Goal: Task Accomplishment & Management: Manage account settings

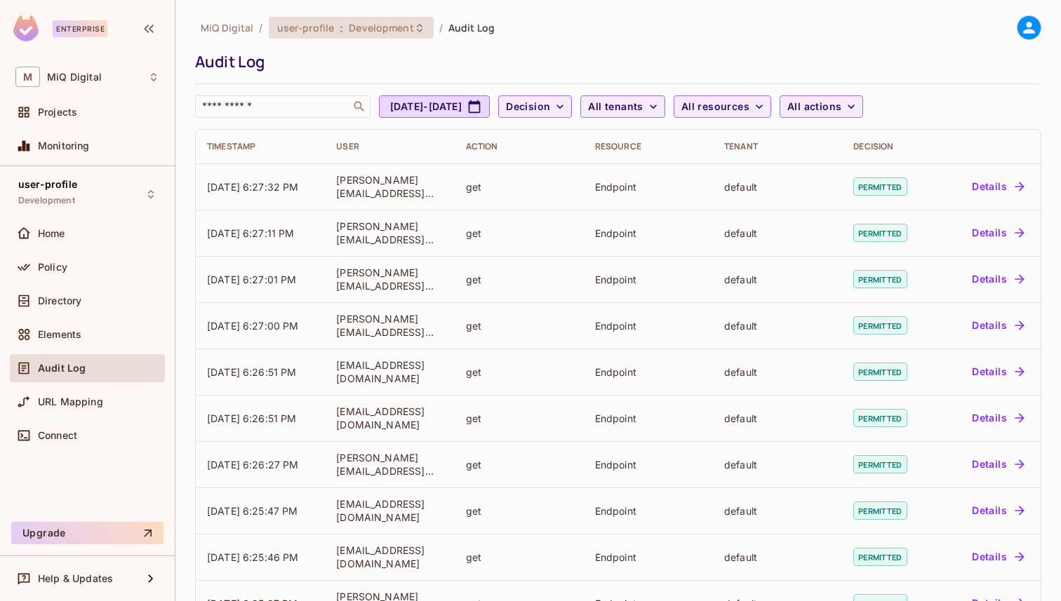
click at [408, 28] on span "Development" at bounding box center [381, 27] width 65 height 13
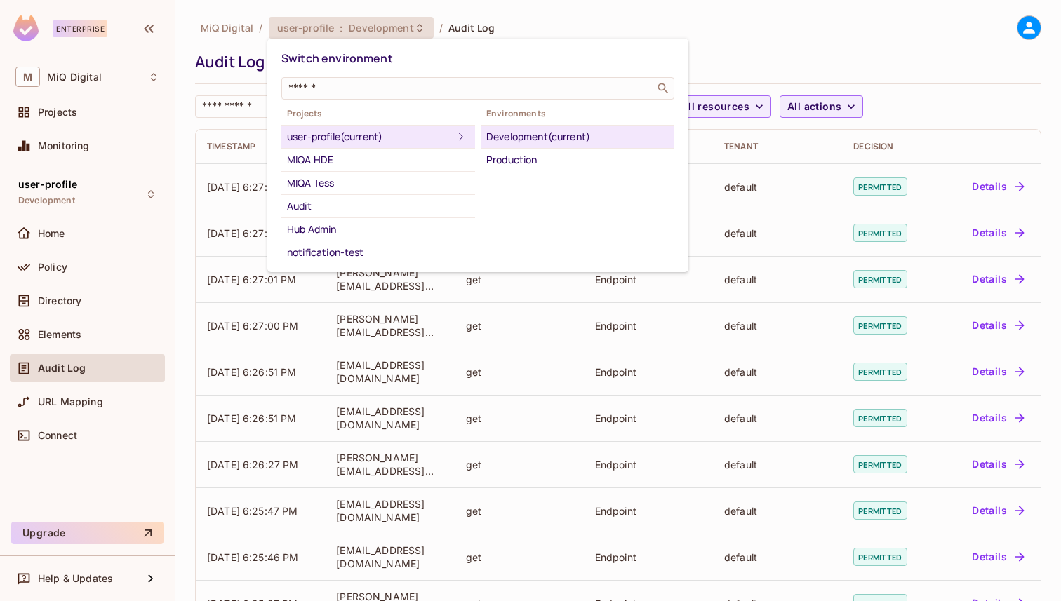
click at [408, 29] on div at bounding box center [530, 300] width 1061 height 601
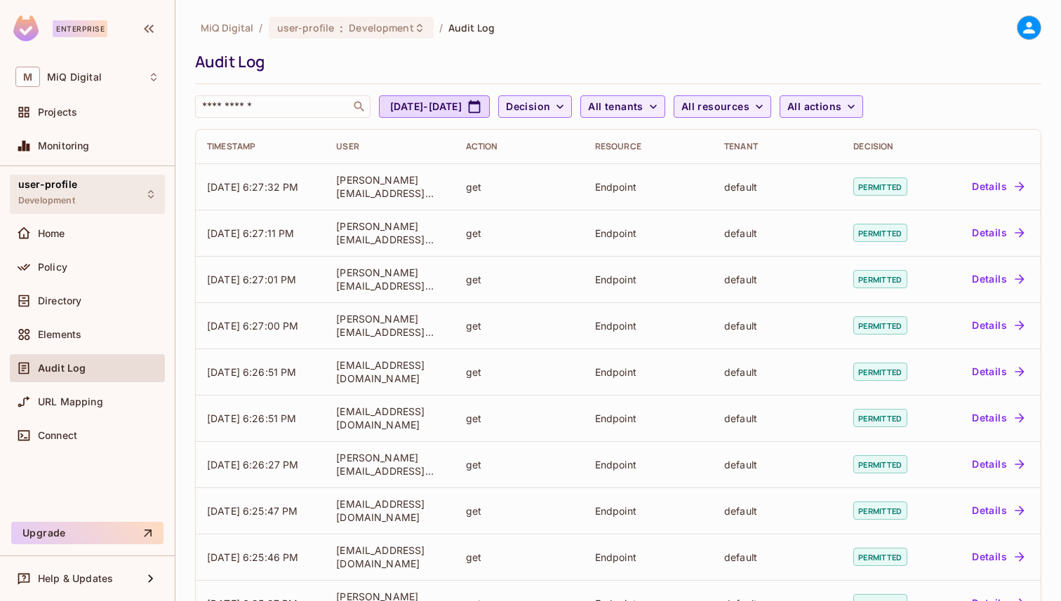
click at [91, 204] on div "user-profile Development" at bounding box center [87, 194] width 155 height 39
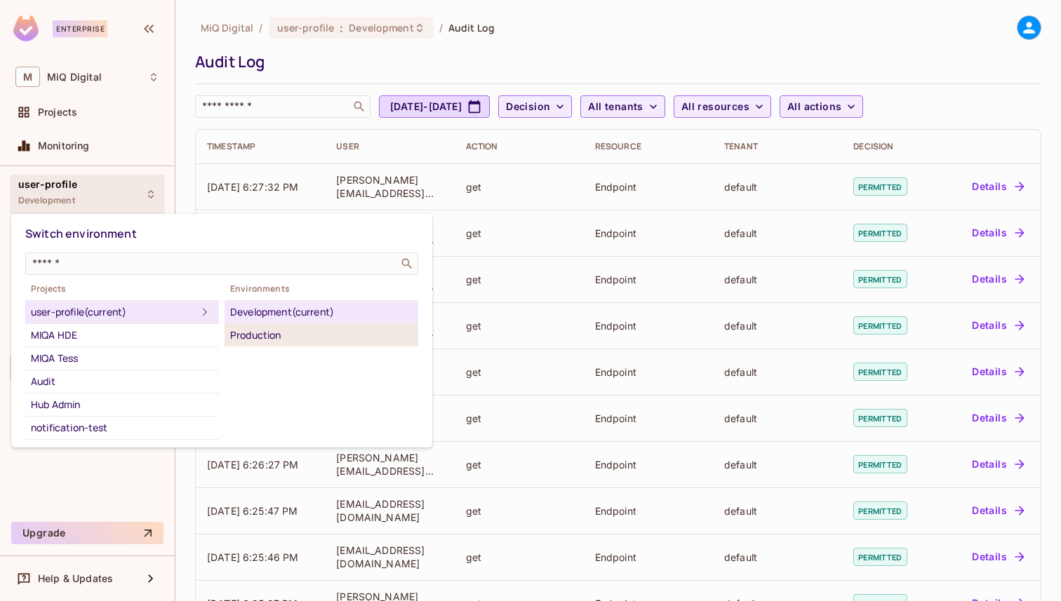
click at [302, 345] on li "Production" at bounding box center [322, 335] width 194 height 22
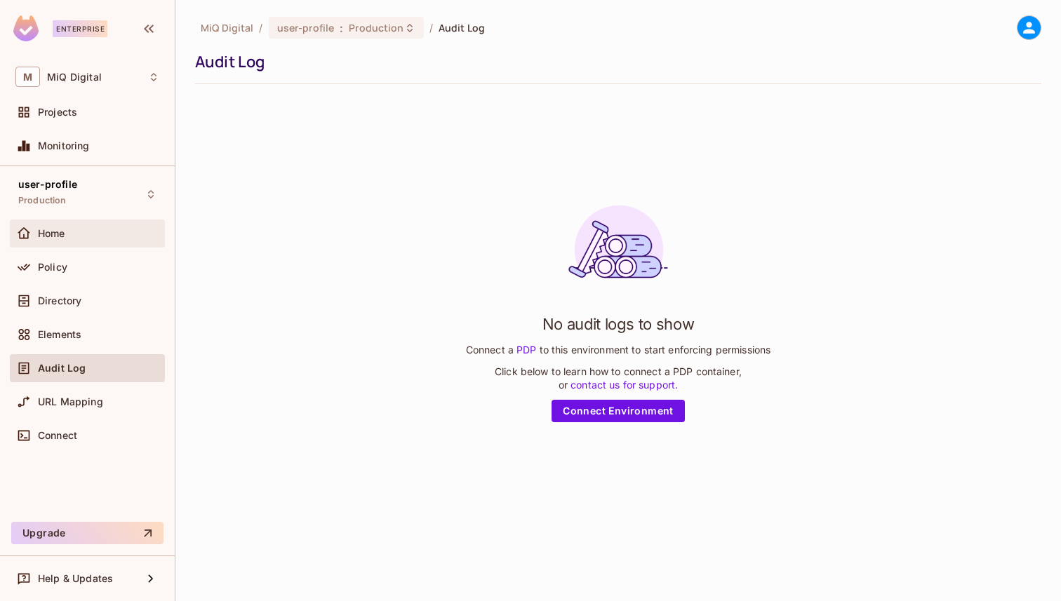
drag, startPoint x: 115, startPoint y: 226, endPoint x: 88, endPoint y: 236, distance: 29.3
click at [88, 236] on div "Home" at bounding box center [98, 233] width 121 height 11
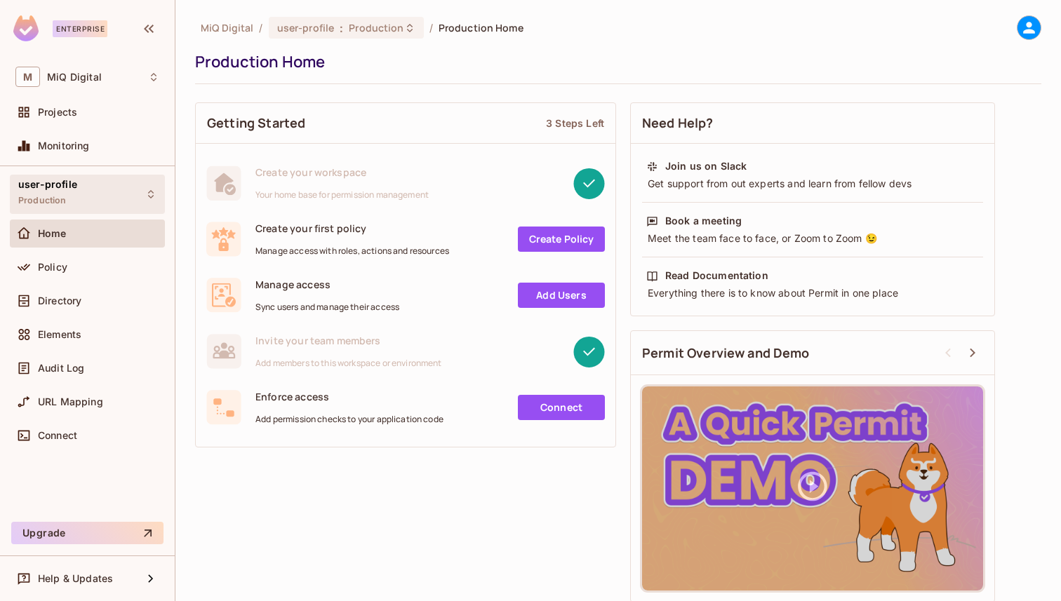
click at [110, 209] on div "user-profile Production" at bounding box center [87, 194] width 155 height 39
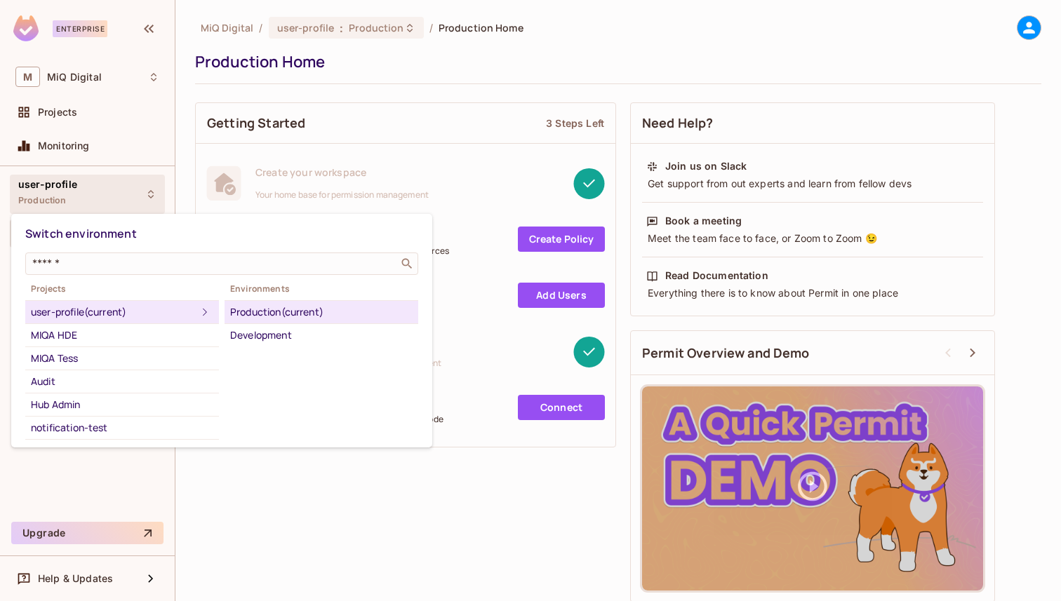
click at [279, 352] on div "Projects user-profile (current) MIQA HDE MIQA Tess Audit Hub Admin notification…" at bounding box center [221, 361] width 393 height 160
click at [284, 349] on div "Projects user-profile (current) MIQA HDE MIQA Tess Audit Hub Admin notification…" at bounding box center [221, 361] width 393 height 160
click at [284, 343] on div "Development" at bounding box center [321, 335] width 182 height 17
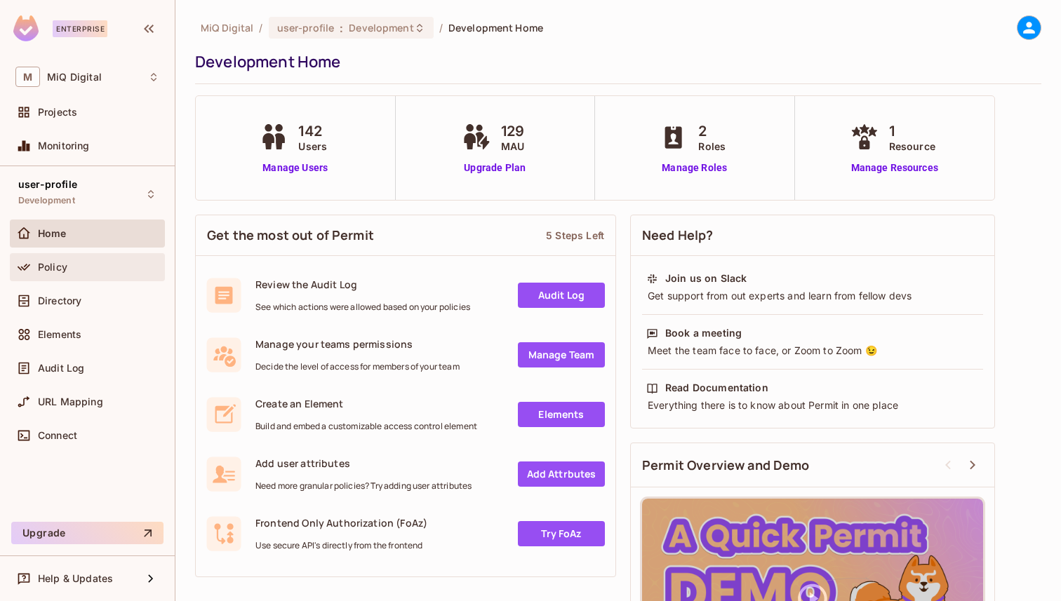
click at [44, 259] on div "Policy" at bounding box center [87, 267] width 144 height 17
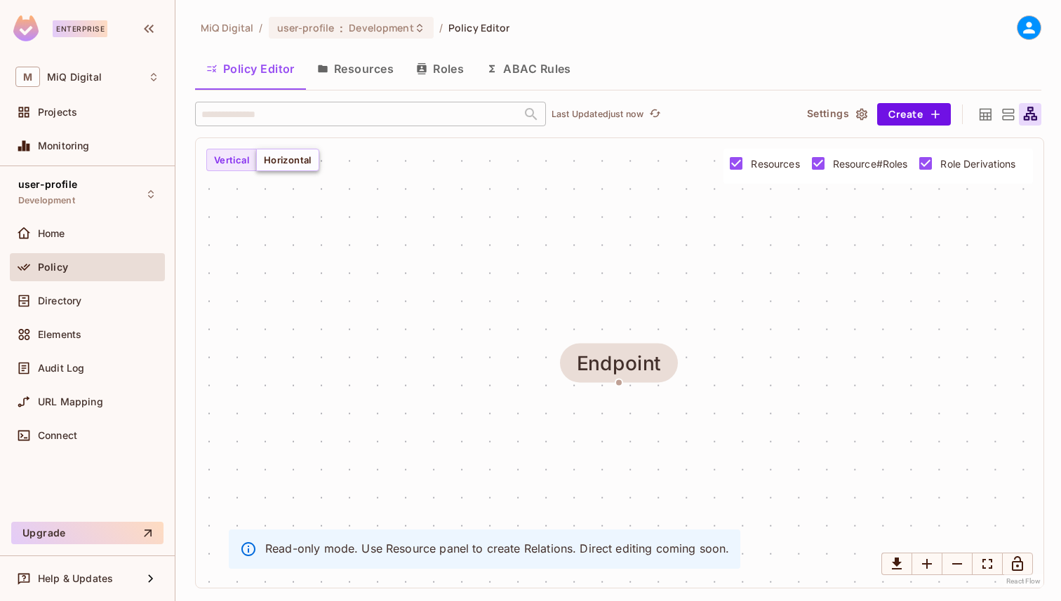
click at [265, 165] on button "Horizontal" at bounding box center [287, 160] width 63 height 22
click at [364, 85] on button "Resources" at bounding box center [355, 68] width 99 height 35
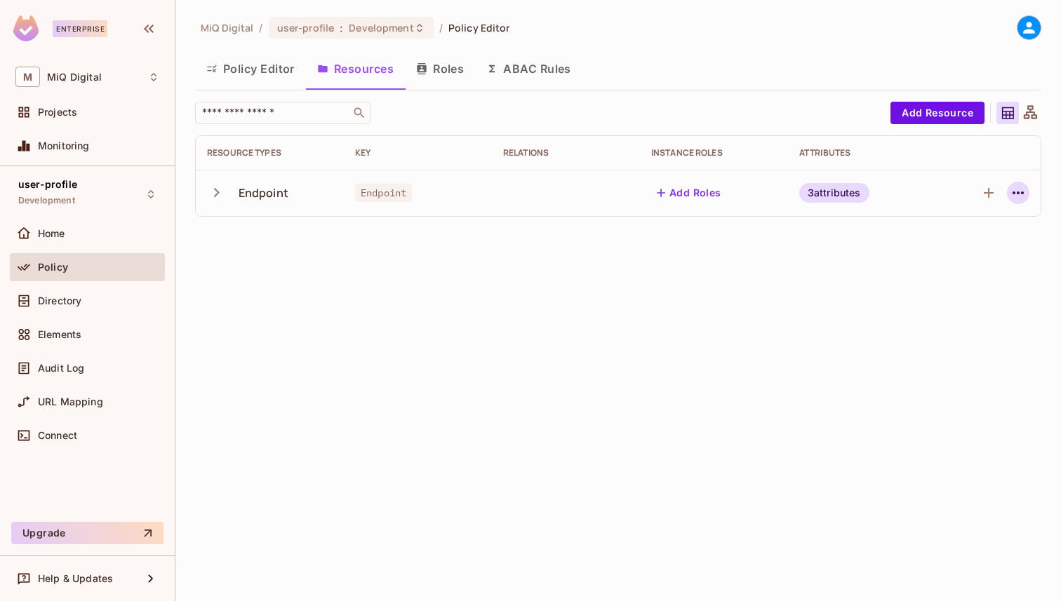
click at [1017, 192] on icon "button" at bounding box center [1018, 193] width 17 height 17
click at [1017, 192] on div at bounding box center [530, 300] width 1061 height 601
click at [1029, 119] on icon at bounding box center [1030, 111] width 13 height 13
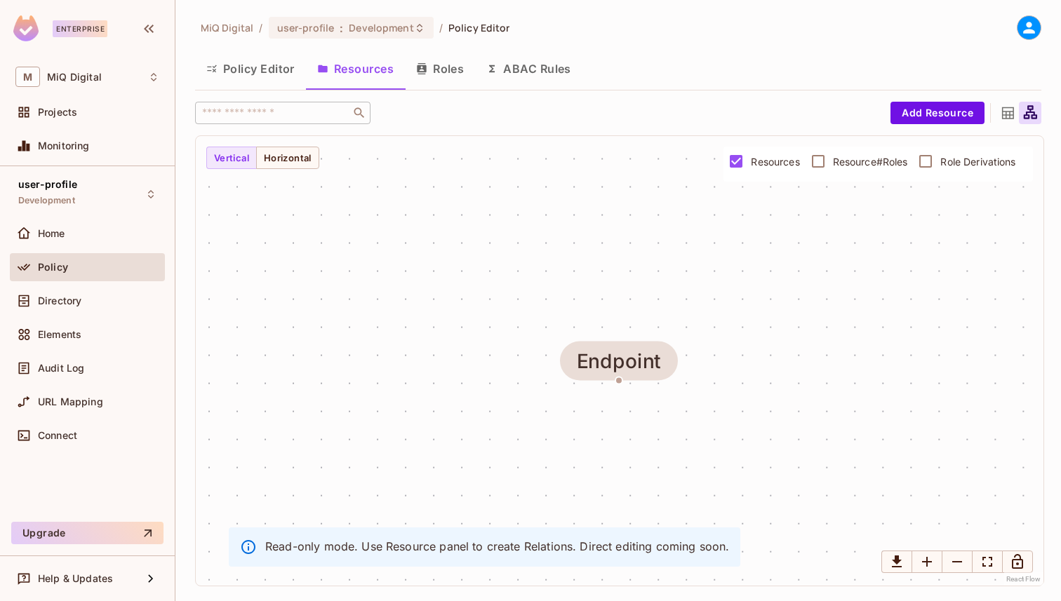
click at [999, 116] on icon at bounding box center [1008, 114] width 18 height 18
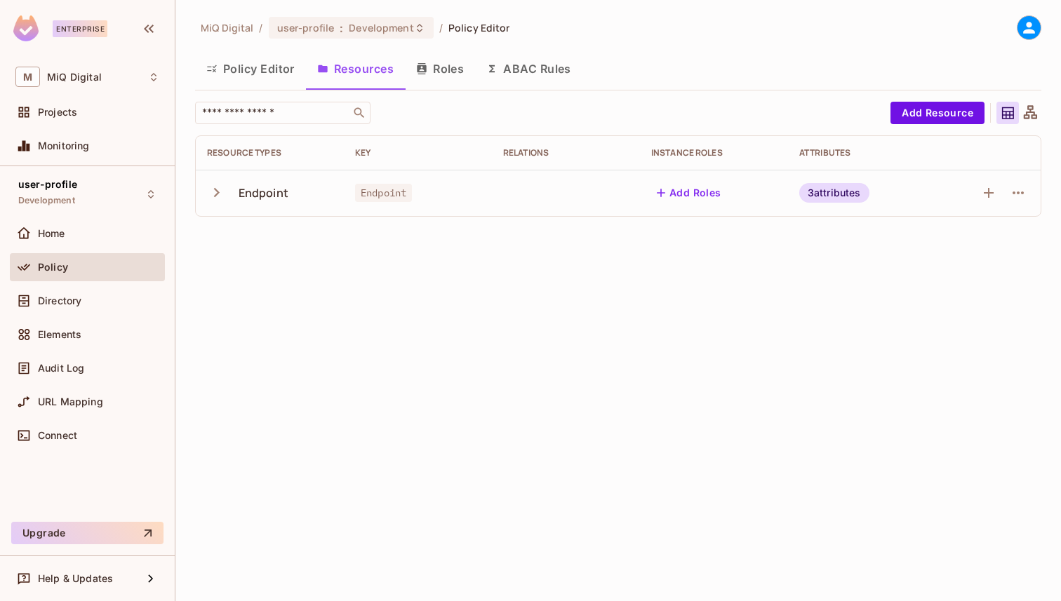
click at [434, 81] on button "Roles" at bounding box center [440, 68] width 70 height 35
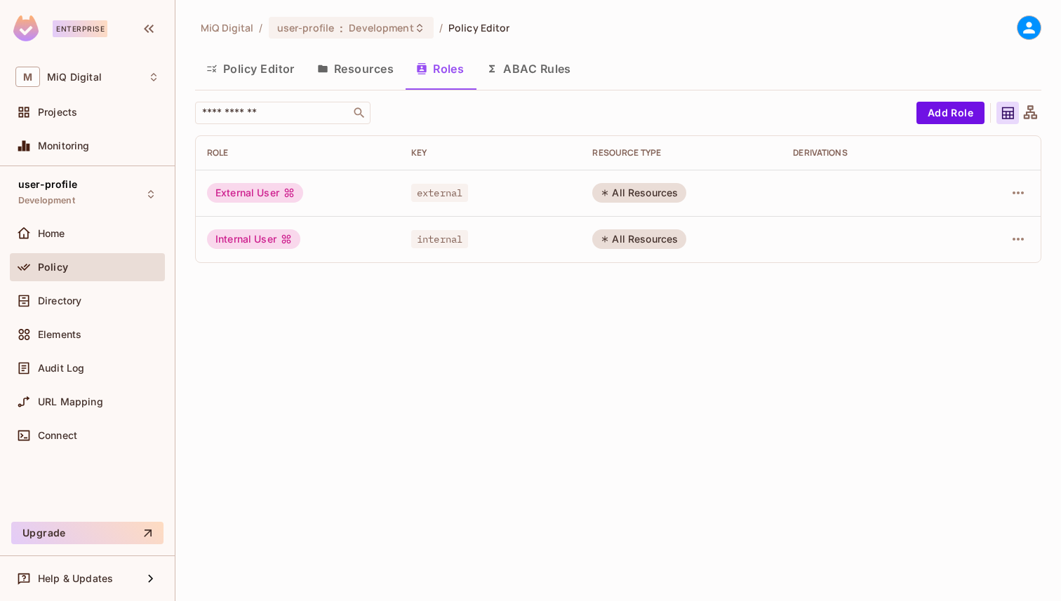
click at [516, 79] on button "ABAC Rules" at bounding box center [528, 68] width 107 height 35
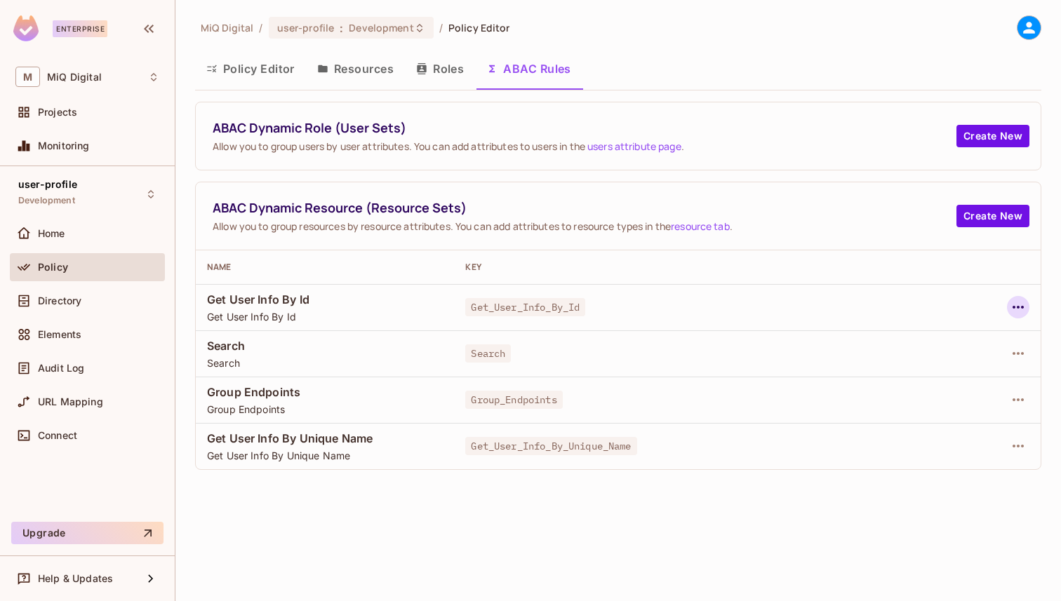
click at [1017, 311] on icon "button" at bounding box center [1018, 307] width 17 height 17
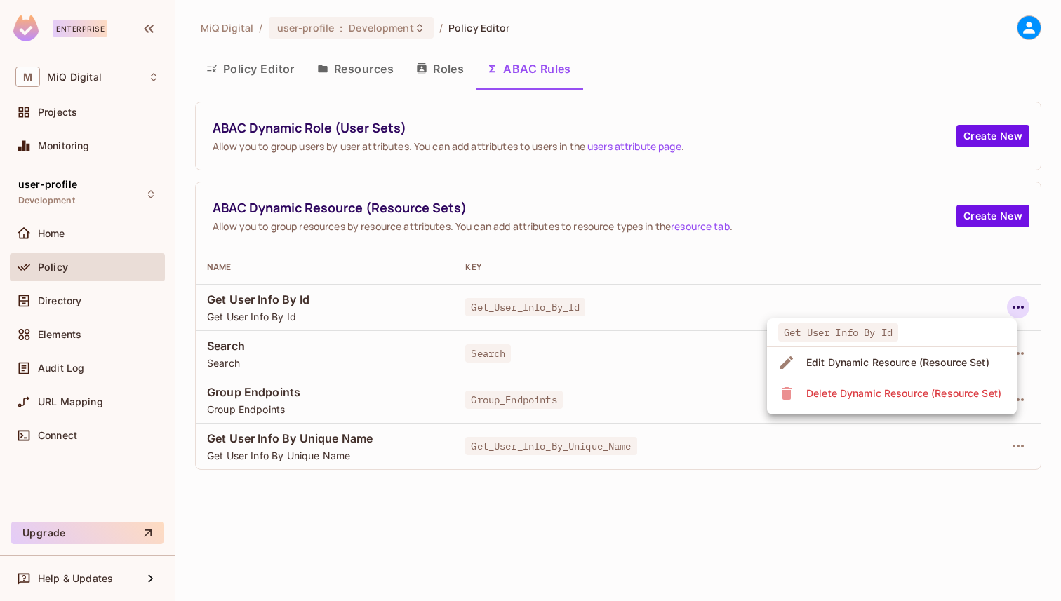
click at [1017, 311] on div at bounding box center [530, 300] width 1061 height 601
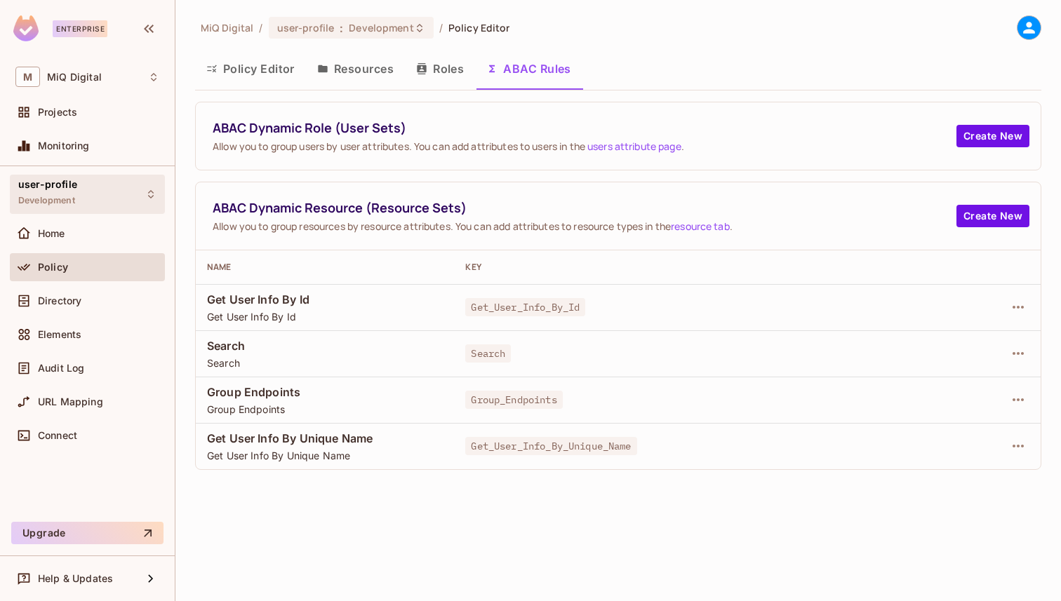
click at [134, 193] on div "user-profile Development" at bounding box center [87, 194] width 155 height 39
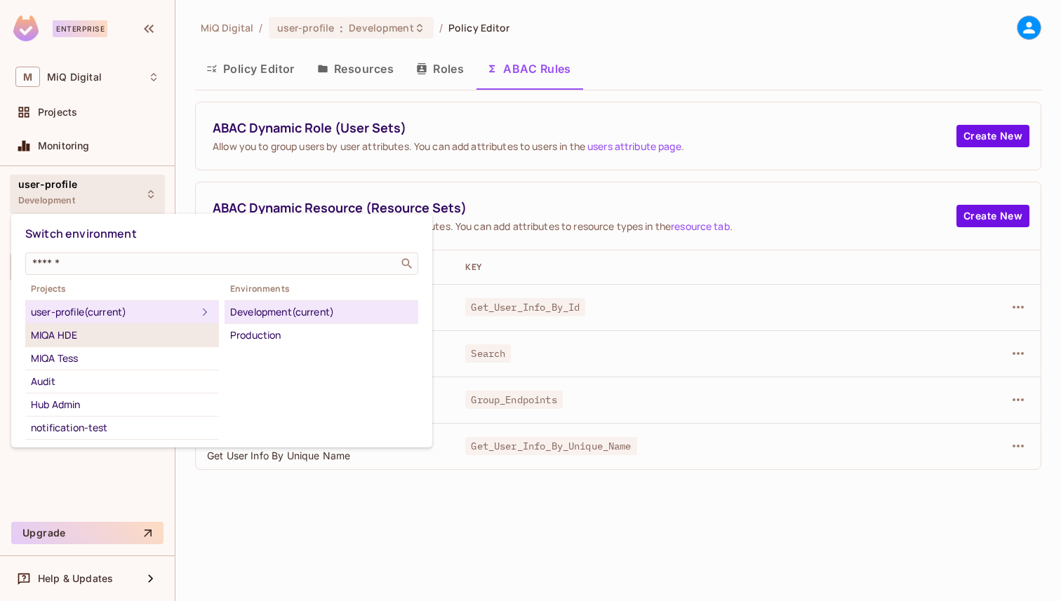
click at [123, 332] on div "MIQA HDE" at bounding box center [122, 335] width 182 height 17
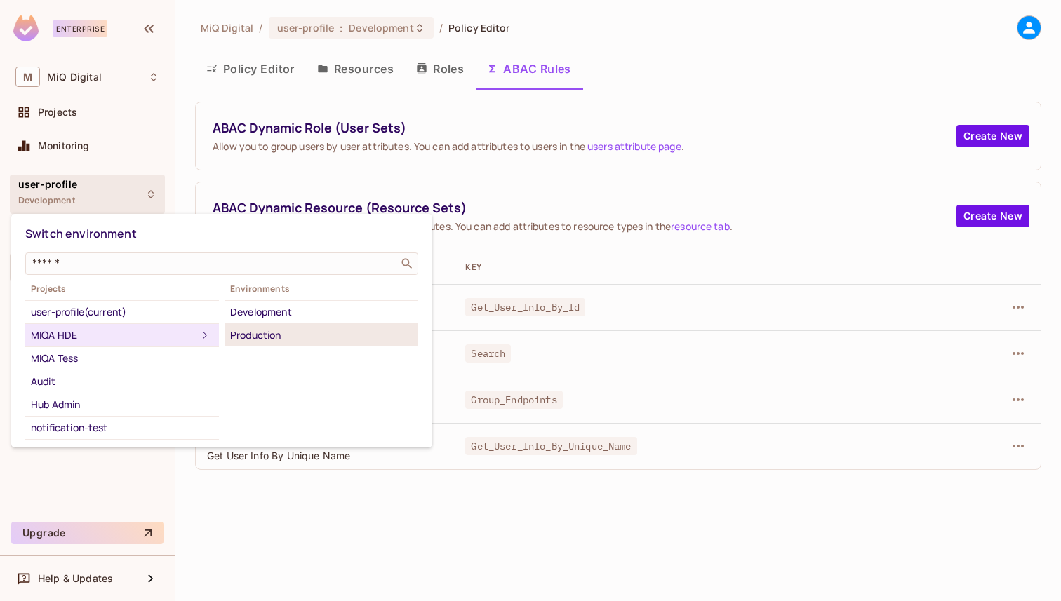
click at [234, 334] on div "Production" at bounding box center [321, 335] width 182 height 17
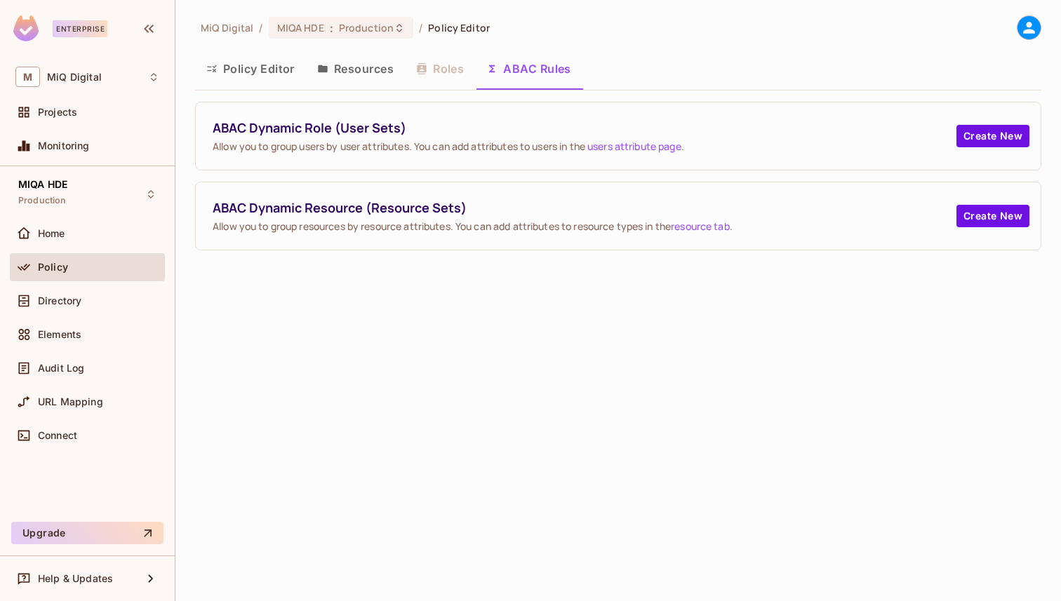
click at [96, 255] on div "Policy" at bounding box center [87, 267] width 155 height 28
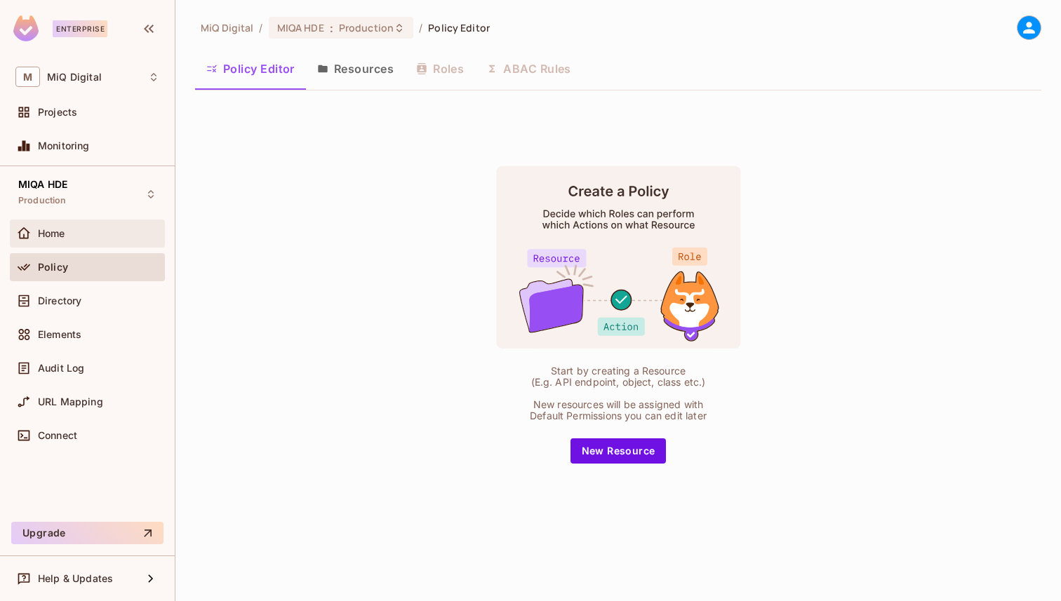
click at [109, 239] on div "Home" at bounding box center [98, 233] width 121 height 11
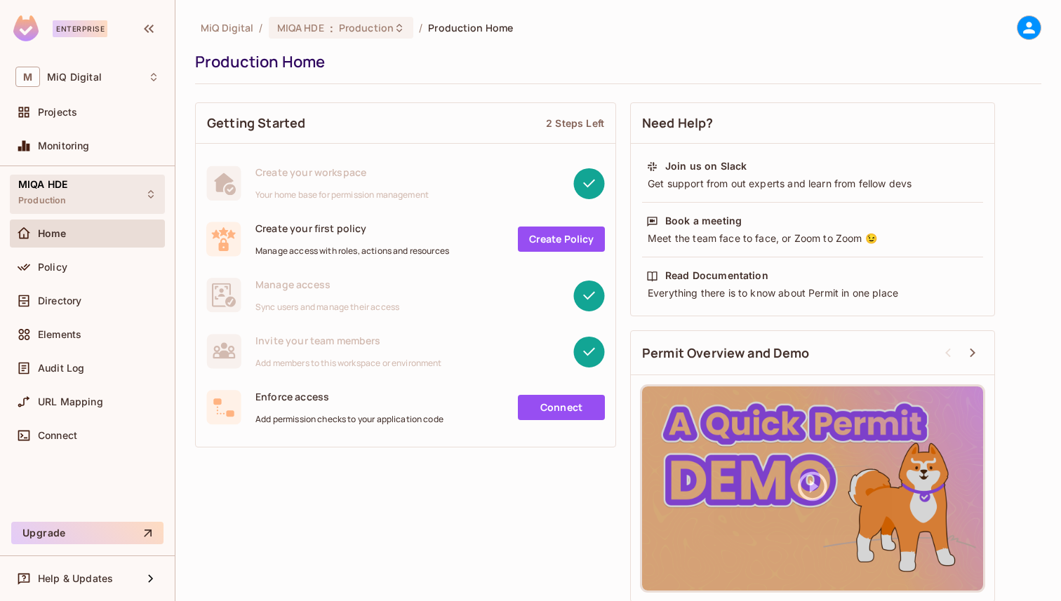
click at [112, 210] on div "MIQA HDE Production" at bounding box center [87, 194] width 155 height 39
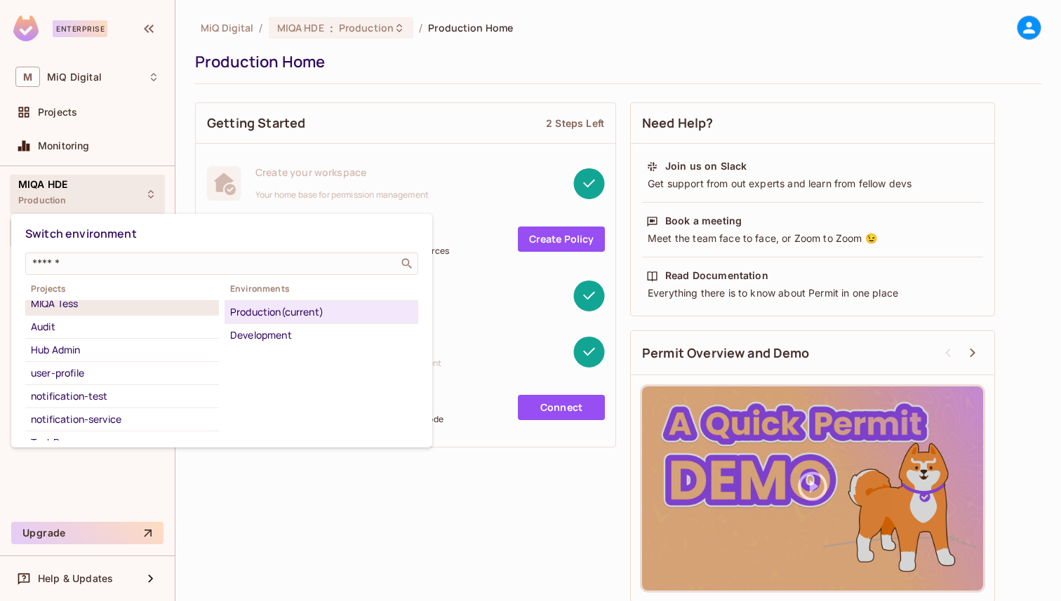
scroll to position [68, 0]
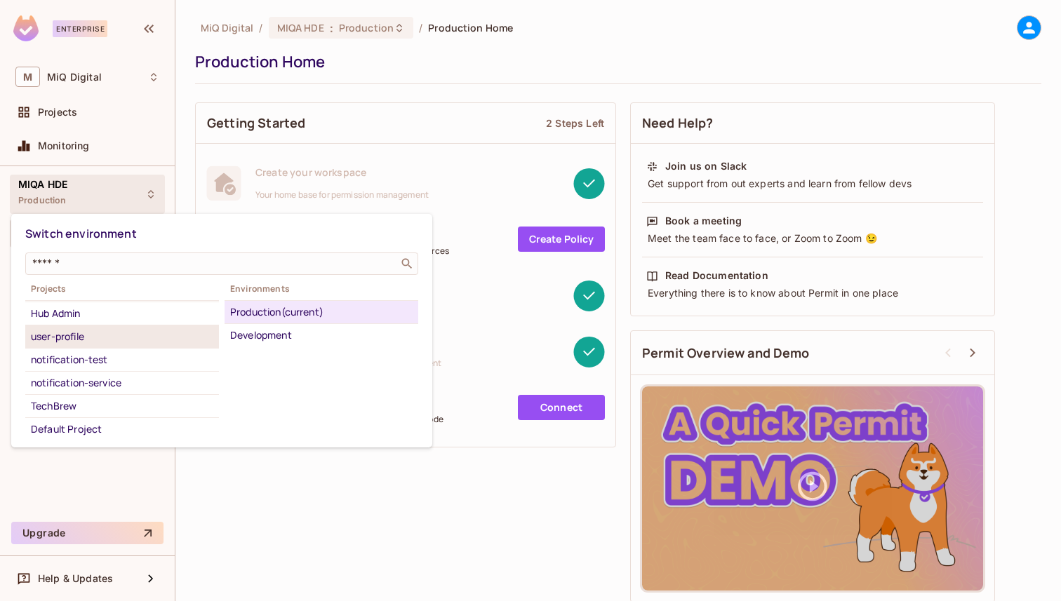
click at [107, 342] on div "user-profile" at bounding box center [122, 336] width 182 height 17
click at [227, 491] on div at bounding box center [530, 300] width 1061 height 601
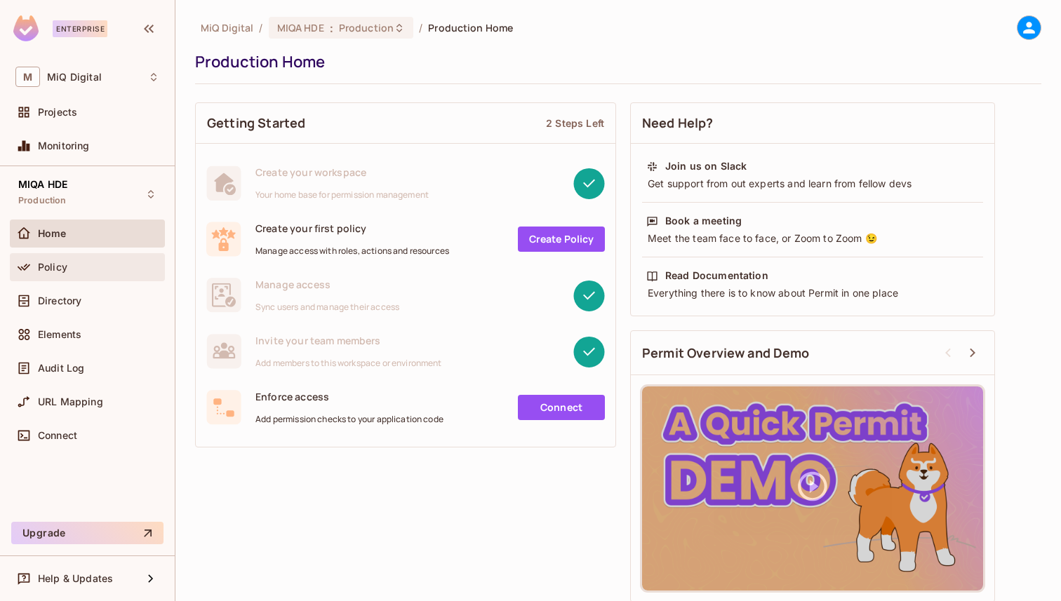
click at [61, 276] on div "Policy" at bounding box center [87, 267] width 155 height 28
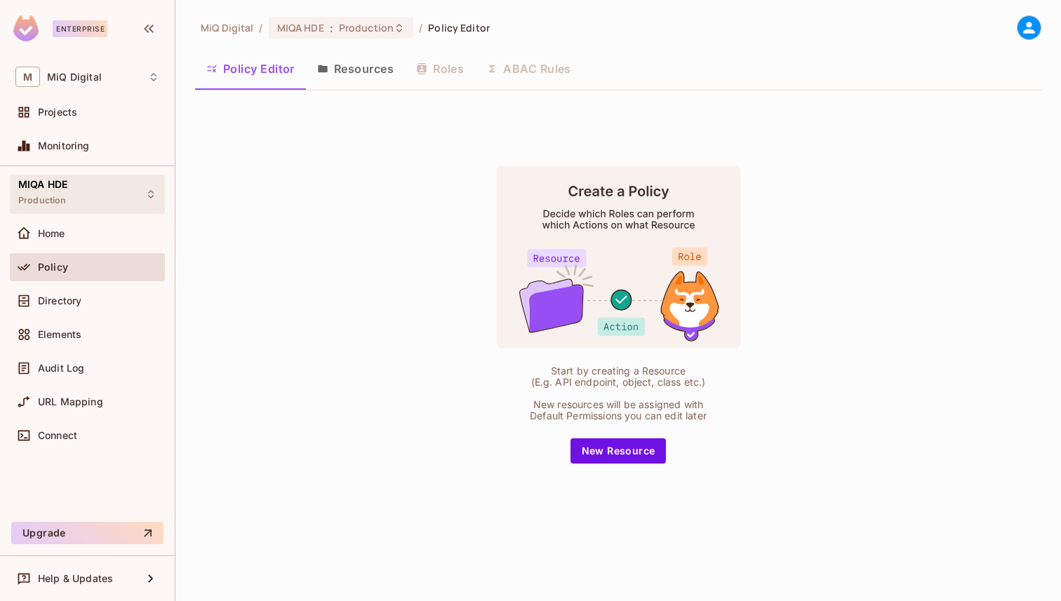
click at [92, 194] on div "MIQA HDE Production" at bounding box center [87, 194] width 155 height 39
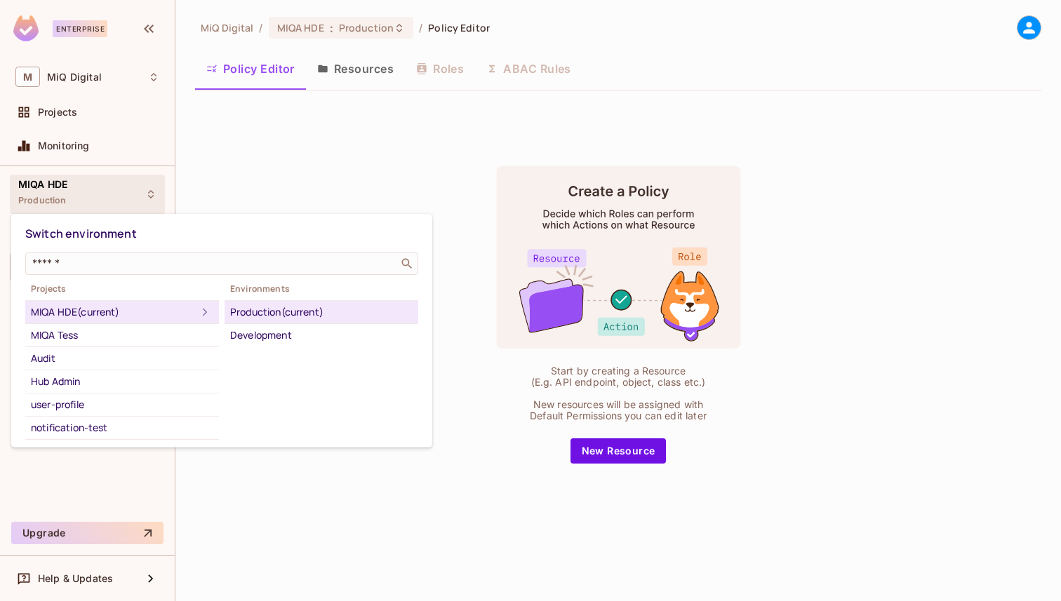
click at [579, 377] on div at bounding box center [530, 300] width 1061 height 601
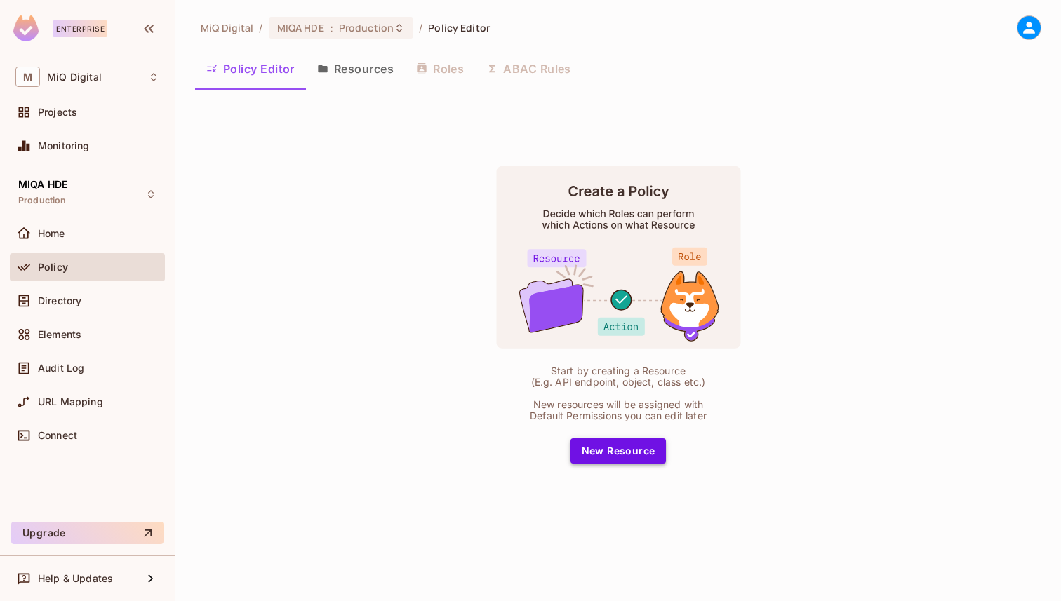
click at [596, 459] on button "New Resource" at bounding box center [618, 451] width 96 height 25
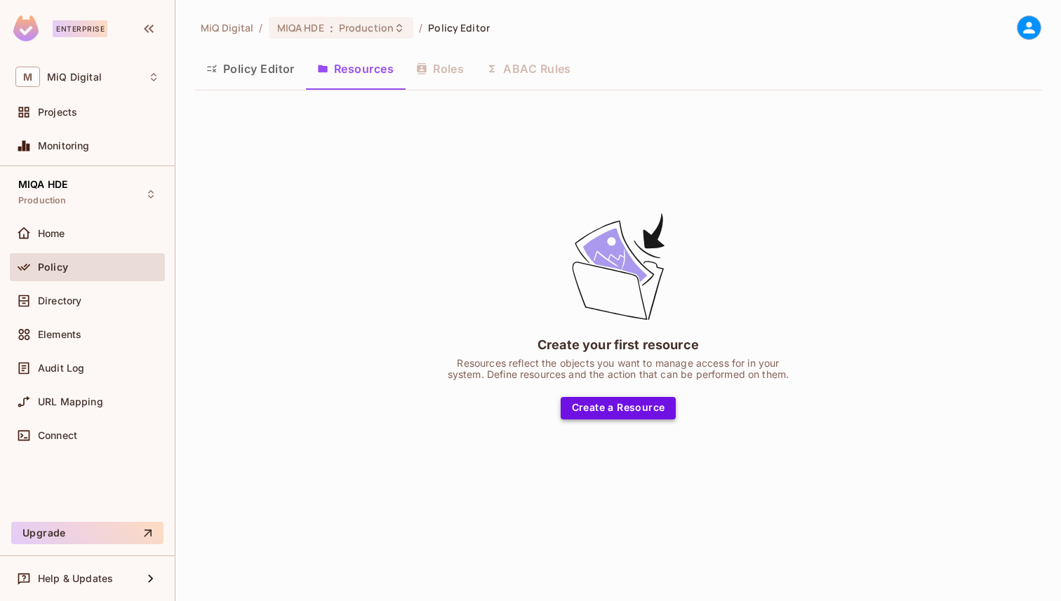
click at [599, 411] on button "Create a Resource" at bounding box center [619, 408] width 116 height 22
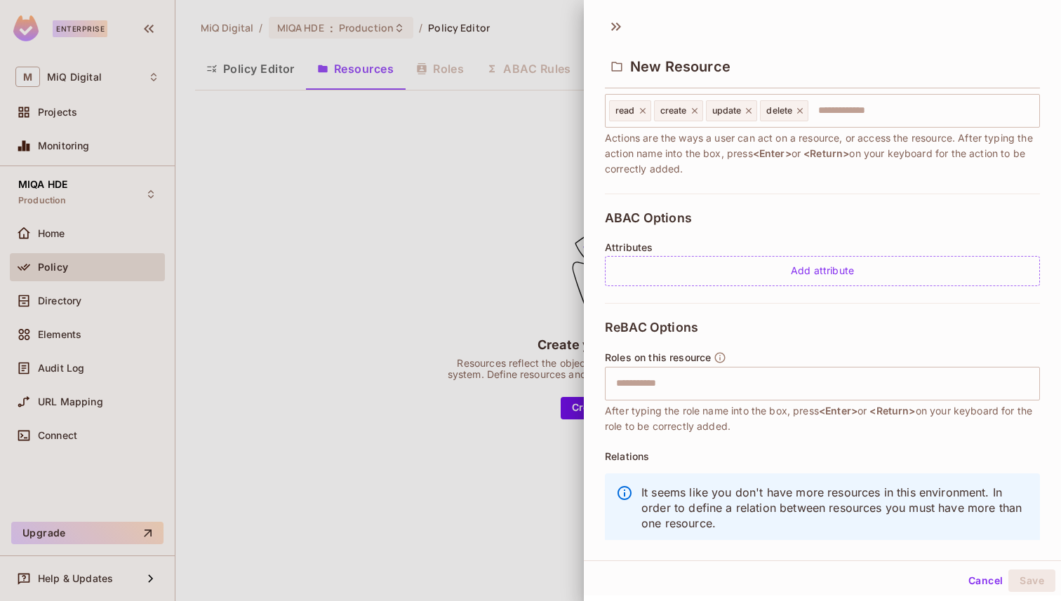
scroll to position [225, 0]
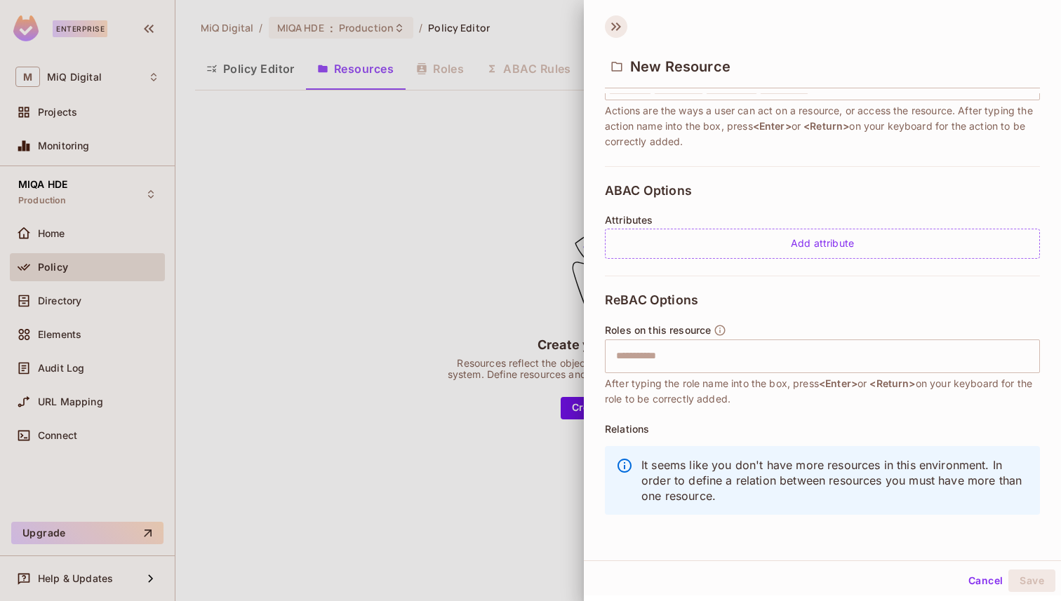
click at [610, 22] on icon at bounding box center [616, 26] width 22 height 22
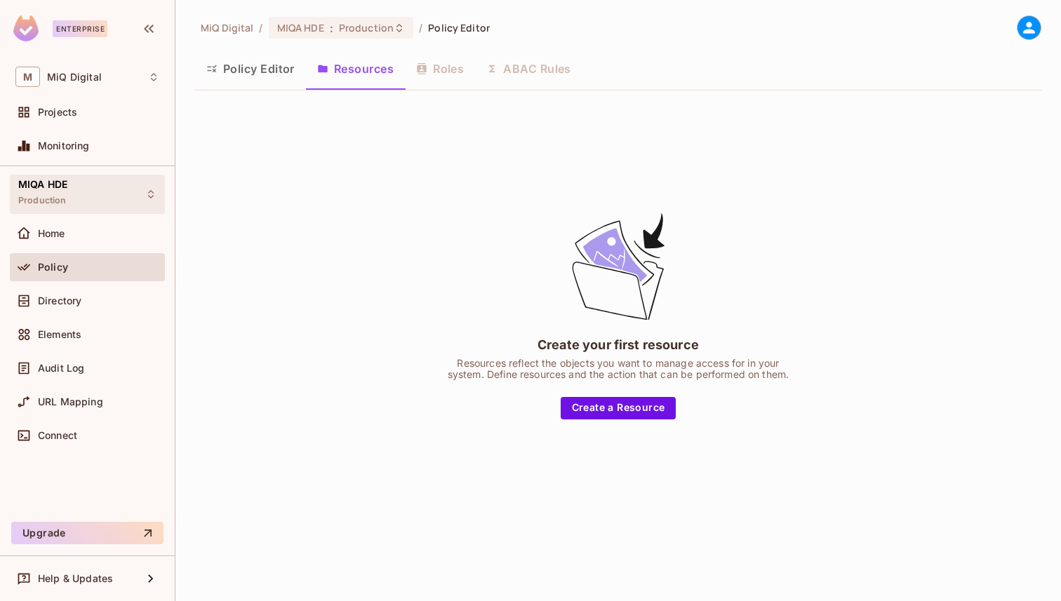
click at [127, 192] on div "MIQA HDE Production" at bounding box center [87, 194] width 155 height 39
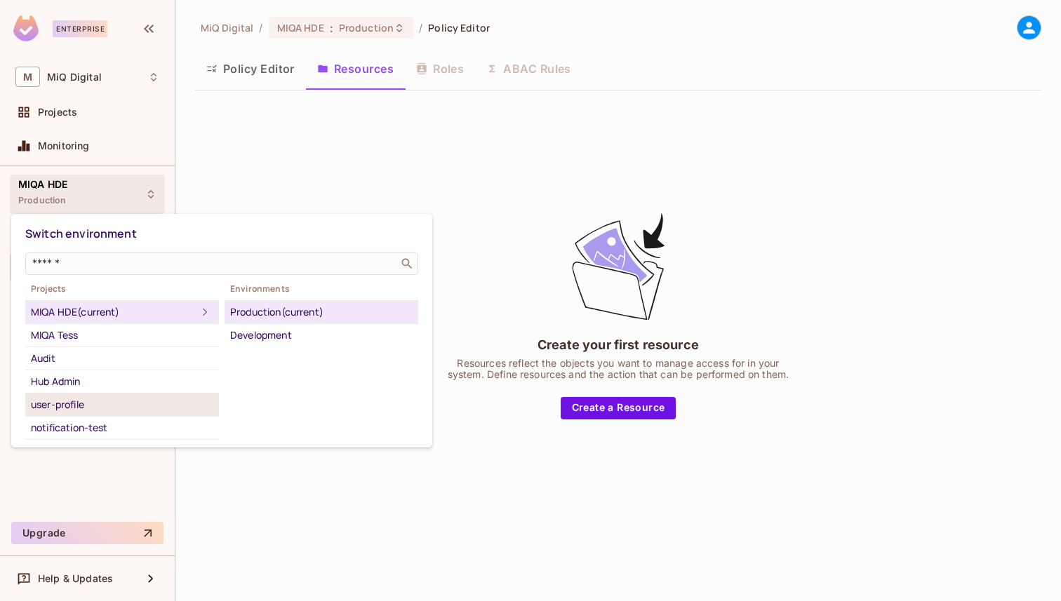
click at [94, 410] on div "user-profile" at bounding box center [122, 404] width 182 height 17
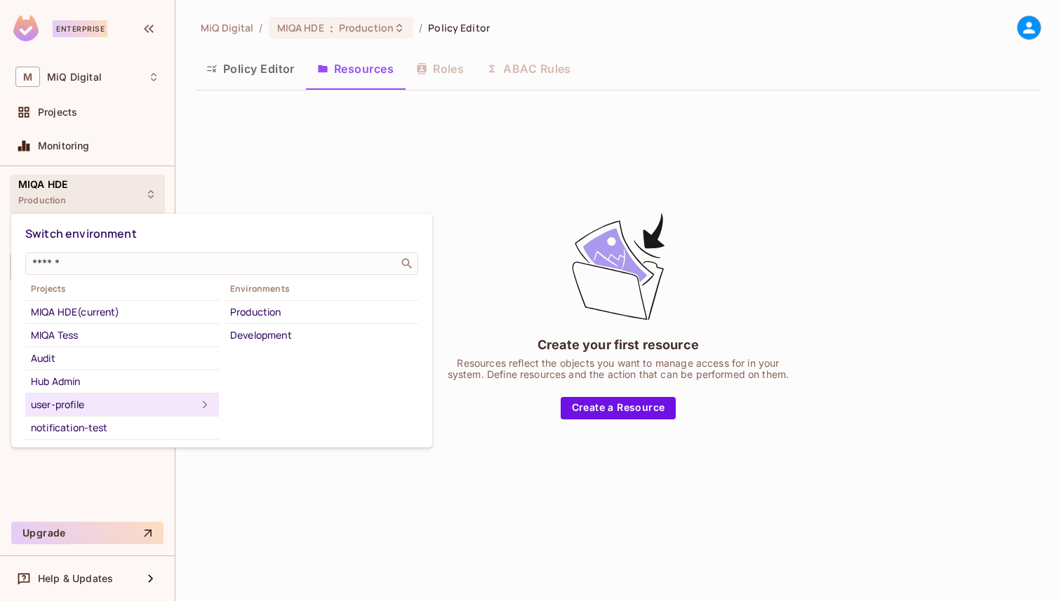
click at [93, 403] on div "user-profile" at bounding box center [114, 404] width 166 height 17
click at [225, 166] on div at bounding box center [530, 300] width 1061 height 601
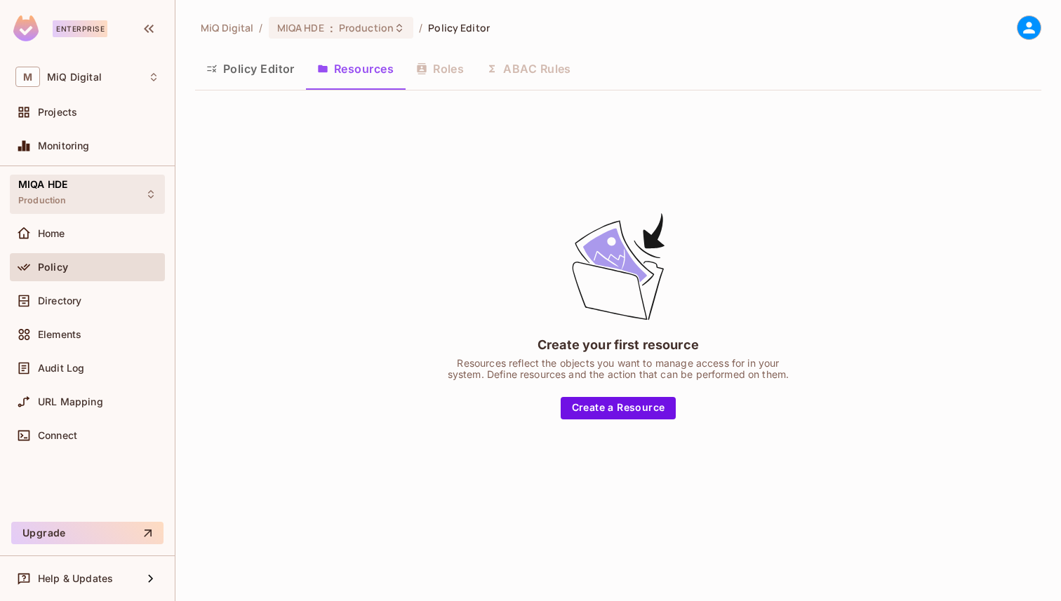
click at [95, 201] on div "MIQA HDE Production" at bounding box center [87, 194] width 155 height 39
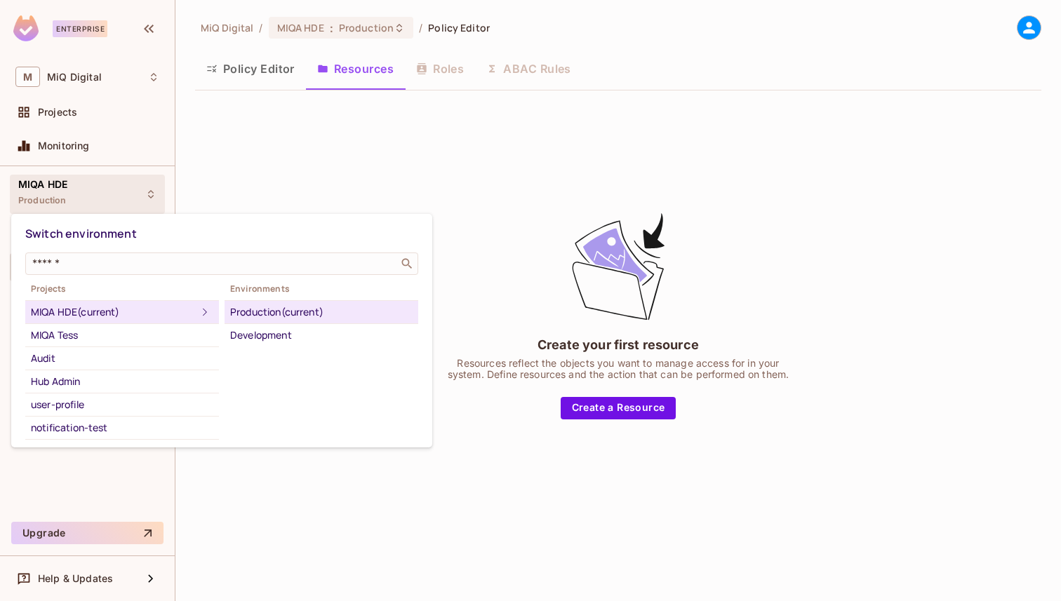
click at [91, 294] on span "Projects" at bounding box center [122, 288] width 194 height 11
click at [91, 305] on div "MIQA HDE (current)" at bounding box center [114, 312] width 166 height 17
click at [288, 143] on div at bounding box center [530, 300] width 1061 height 601
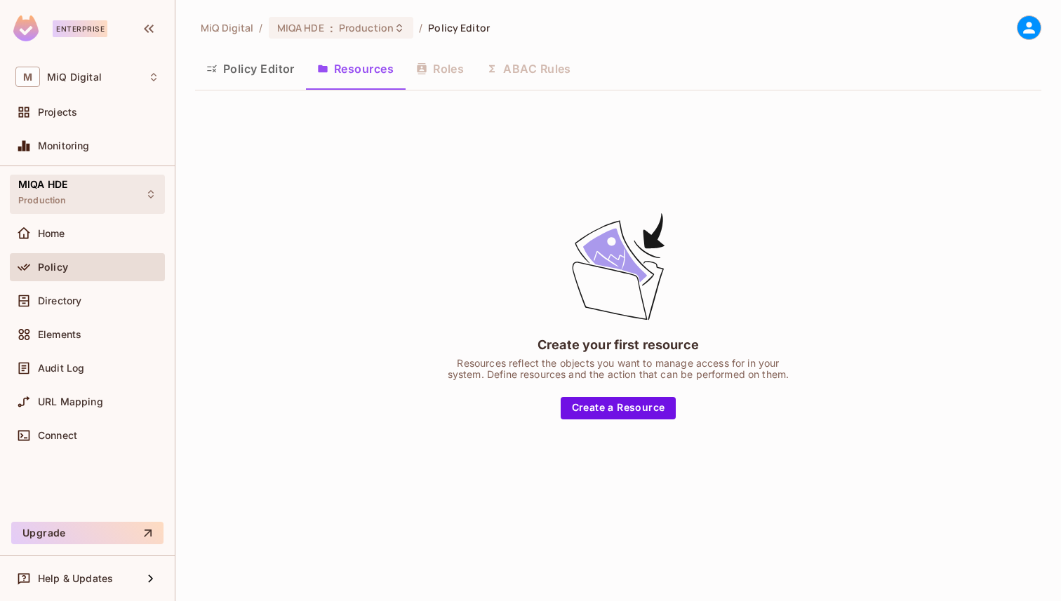
click at [107, 179] on div "MIQA HDE Production" at bounding box center [87, 194] width 155 height 39
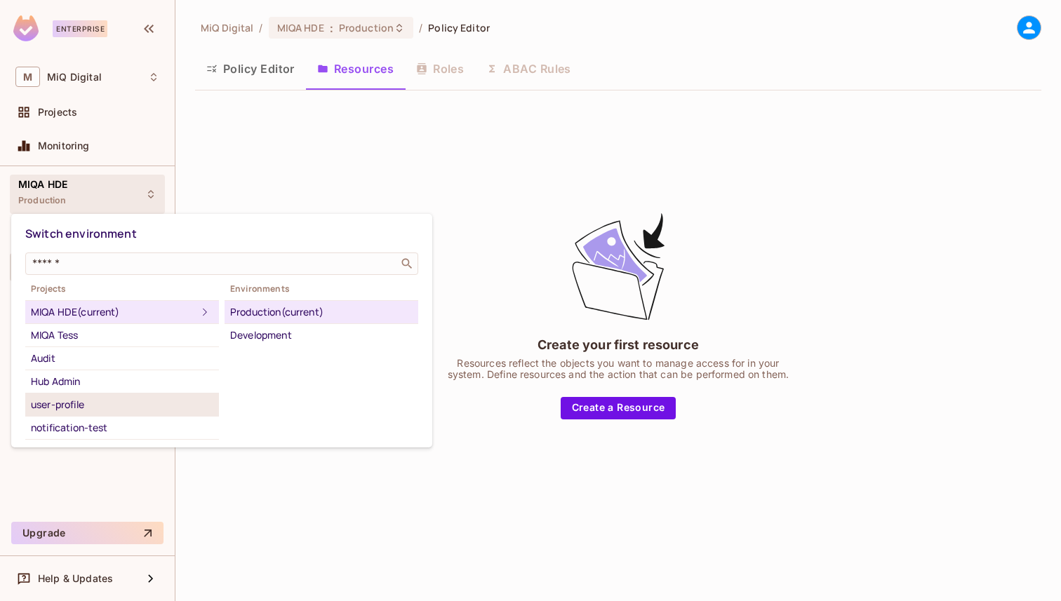
click at [83, 409] on div "user-profile" at bounding box center [122, 404] width 182 height 17
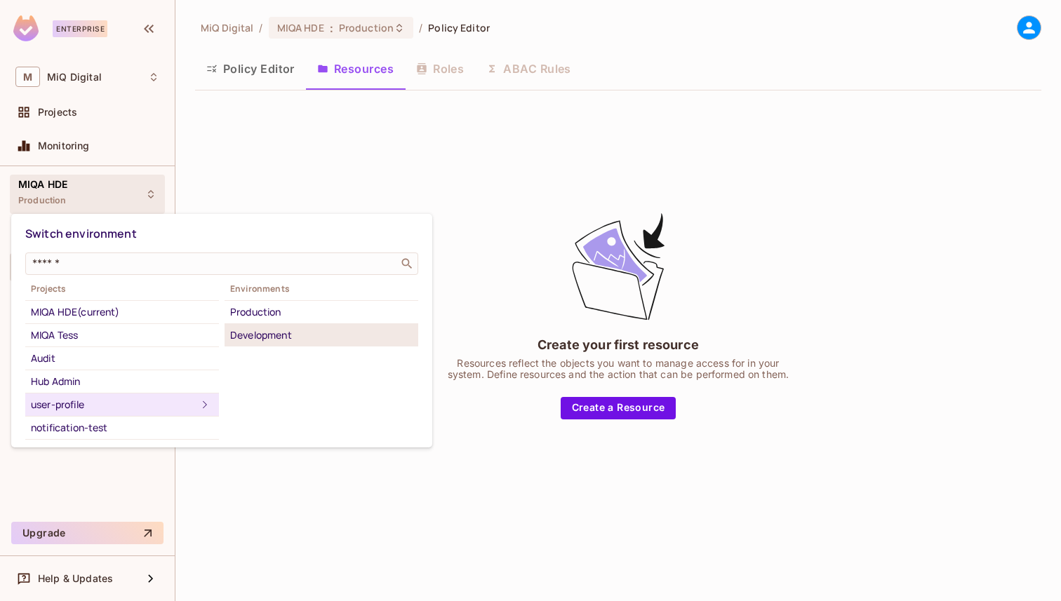
click at [281, 330] on div "Development" at bounding box center [321, 335] width 182 height 17
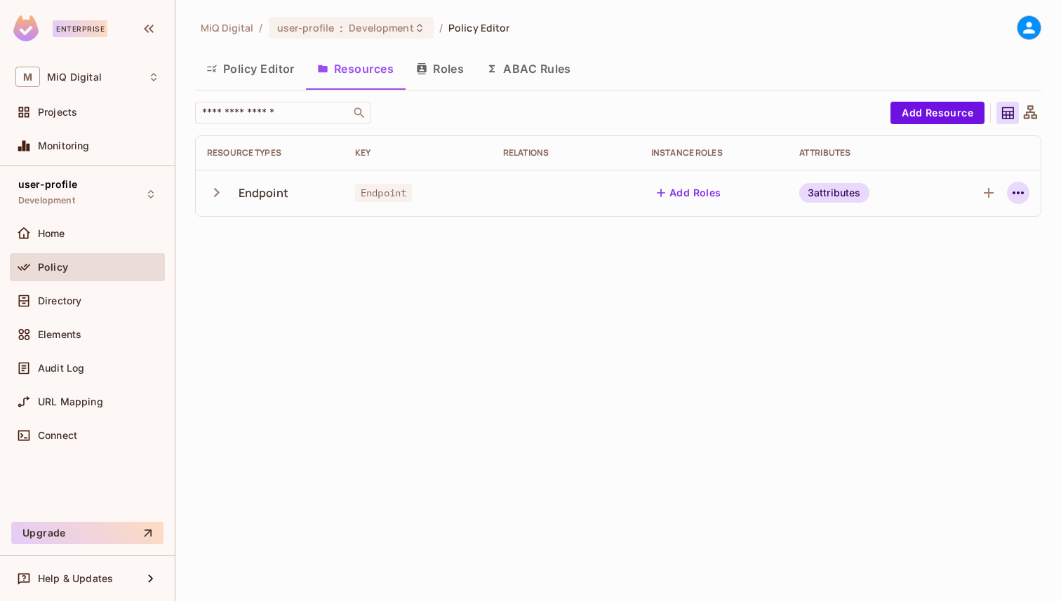
click at [1024, 199] on icon "button" at bounding box center [1018, 193] width 17 height 17
click at [1024, 199] on div at bounding box center [530, 300] width 1061 height 601
click at [1027, 38] on div at bounding box center [1029, 27] width 25 height 25
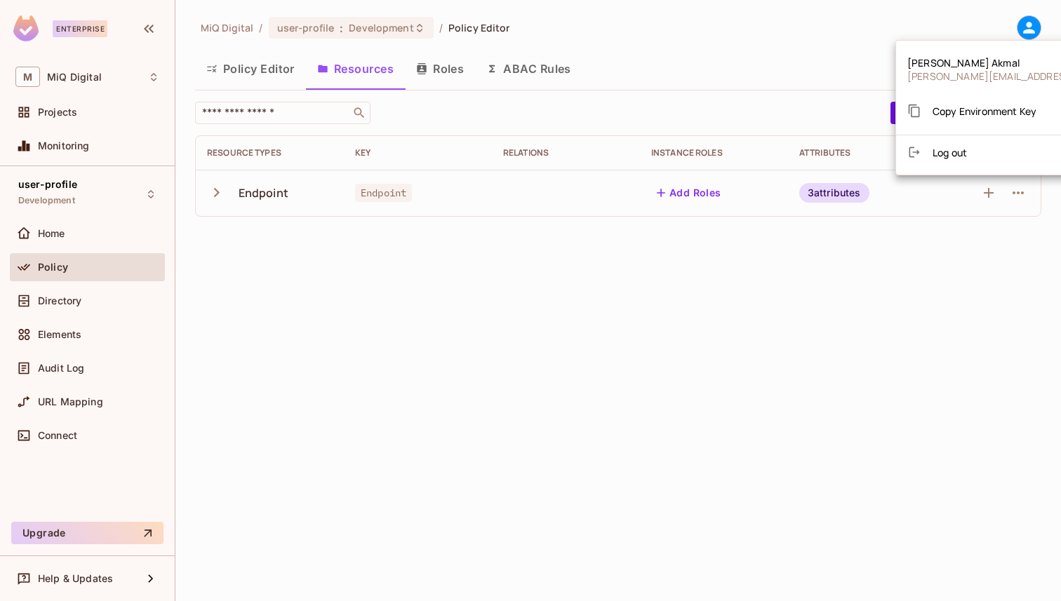
click at [521, 67] on div at bounding box center [530, 300] width 1061 height 601
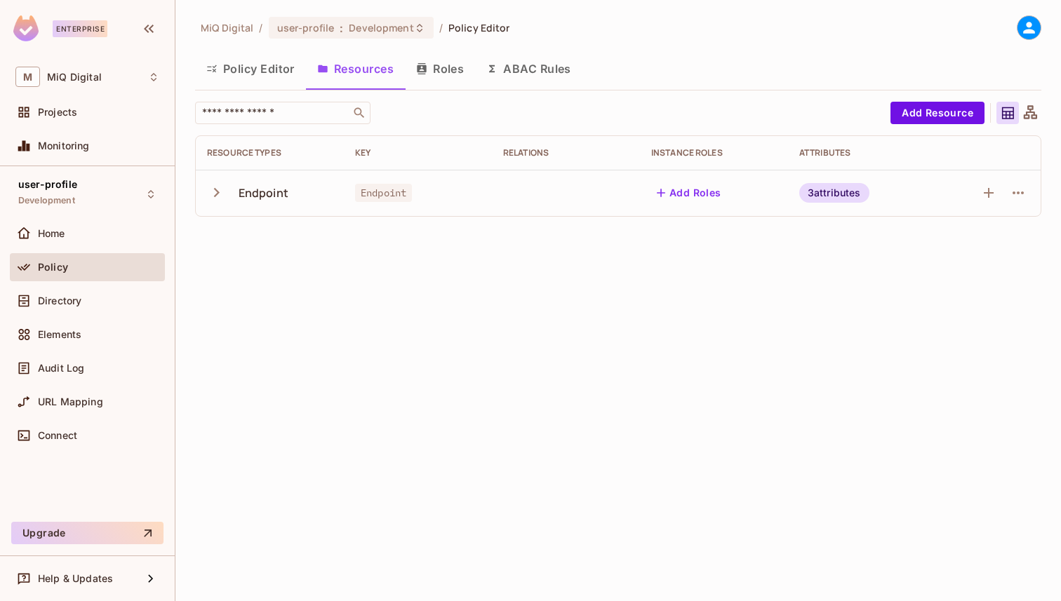
click at [521, 67] on button "ABAC Rules" at bounding box center [528, 68] width 107 height 35
